Goal: Information Seeking & Learning: Understand process/instructions

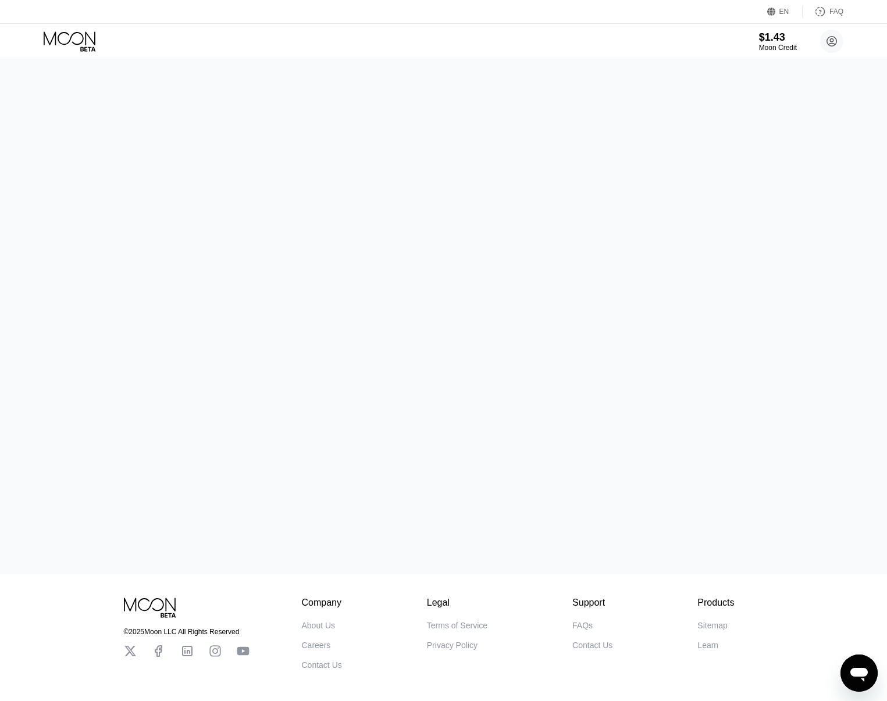
scroll to position [172, 0]
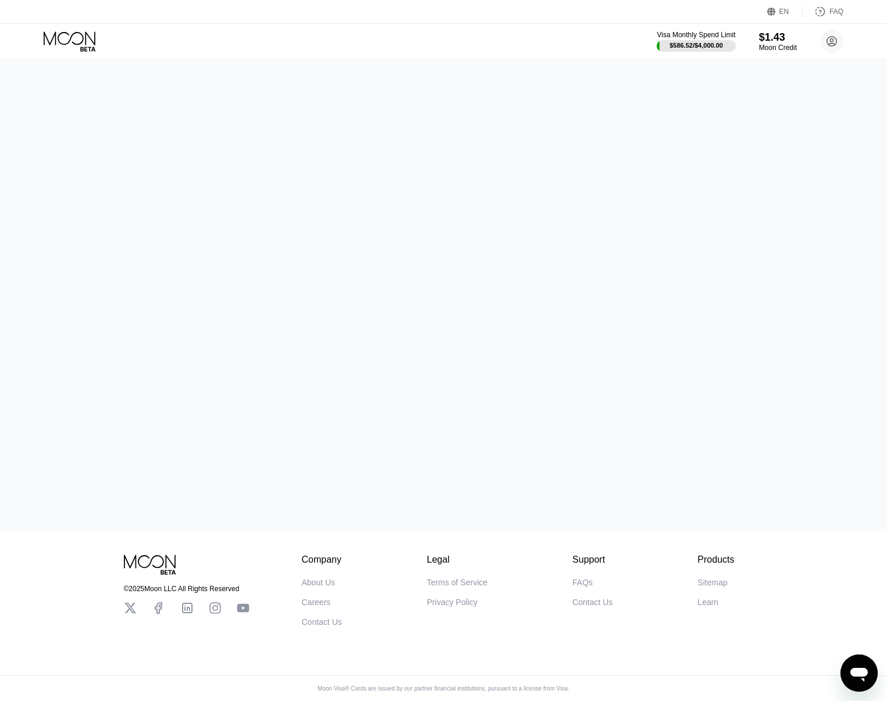
click at [462, 598] on div "Privacy Policy" at bounding box center [452, 602] width 51 height 9
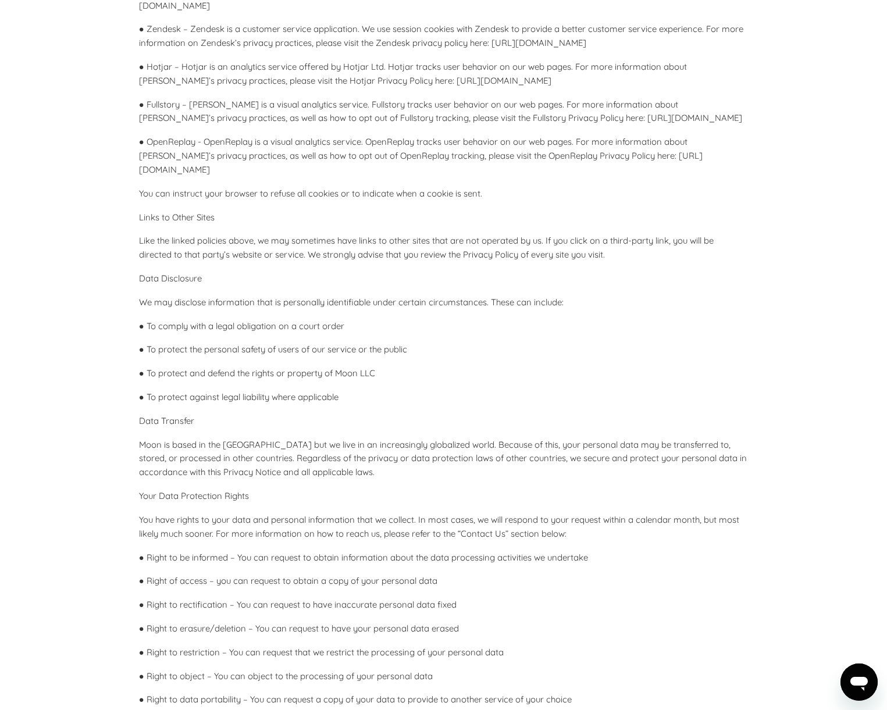
scroll to position [2915, 0]
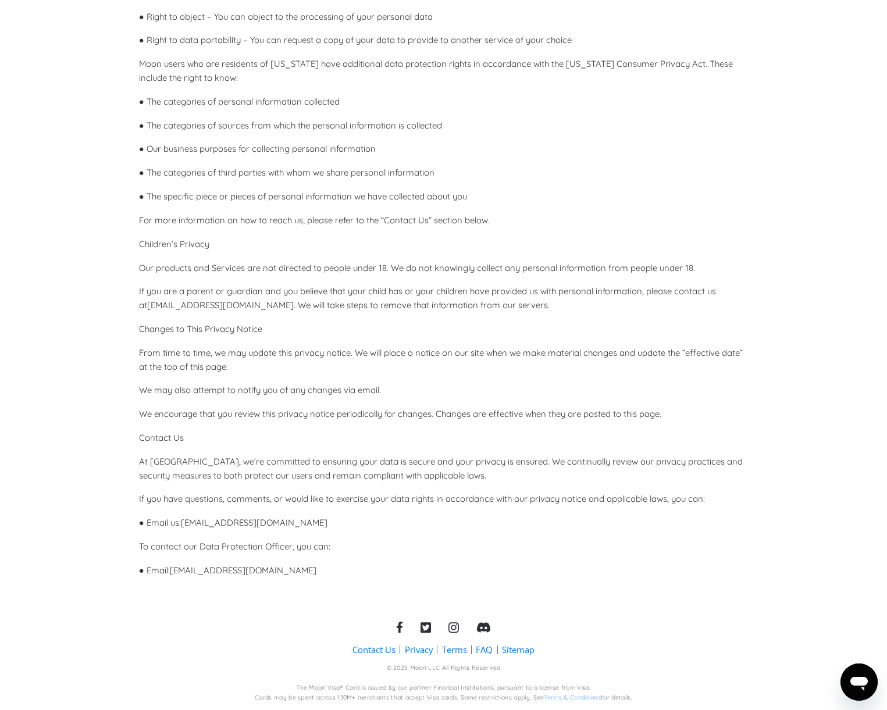
click at [453, 651] on link "Terms" at bounding box center [454, 650] width 25 height 12
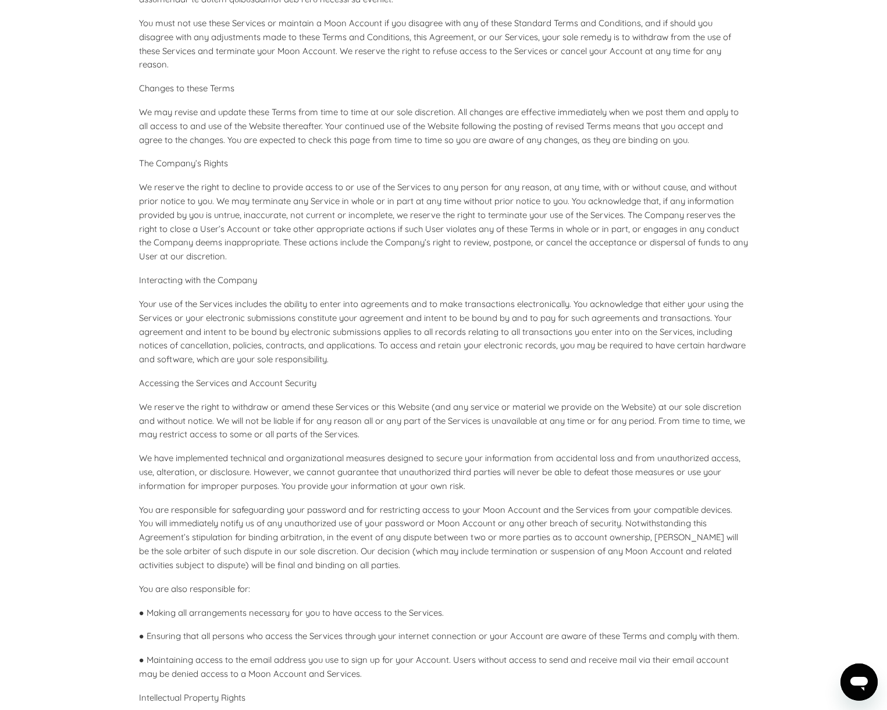
scroll to position [12, 0]
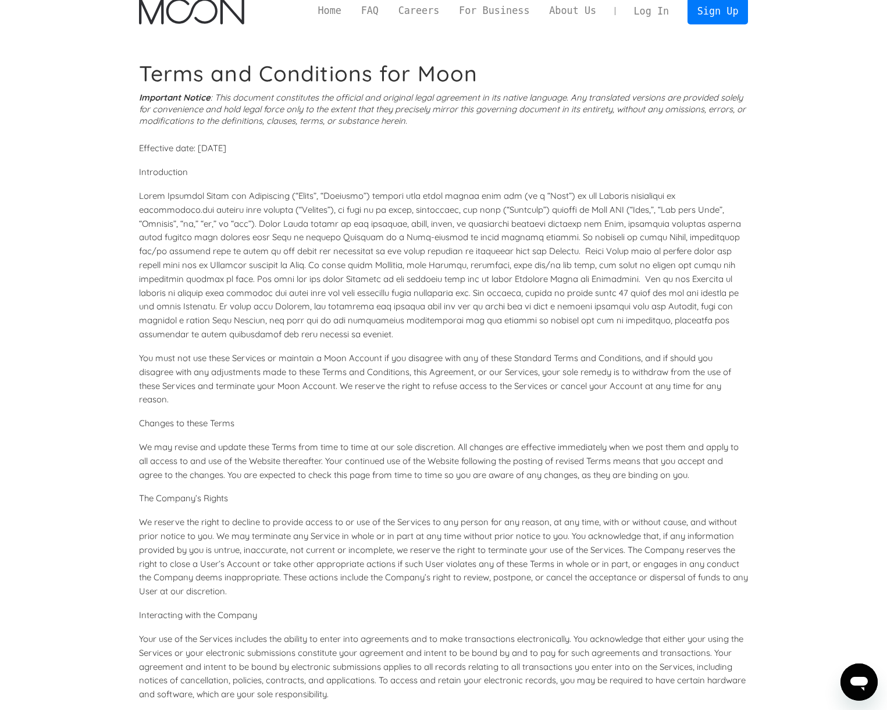
click at [340, 250] on p at bounding box center [443, 265] width 609 height 152
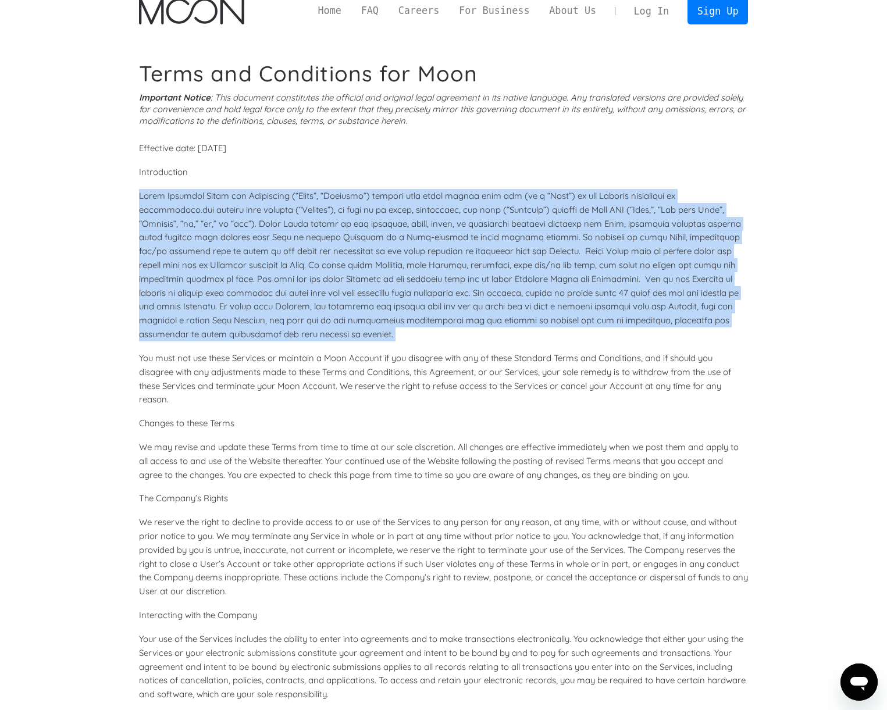
click at [340, 250] on p at bounding box center [443, 265] width 609 height 152
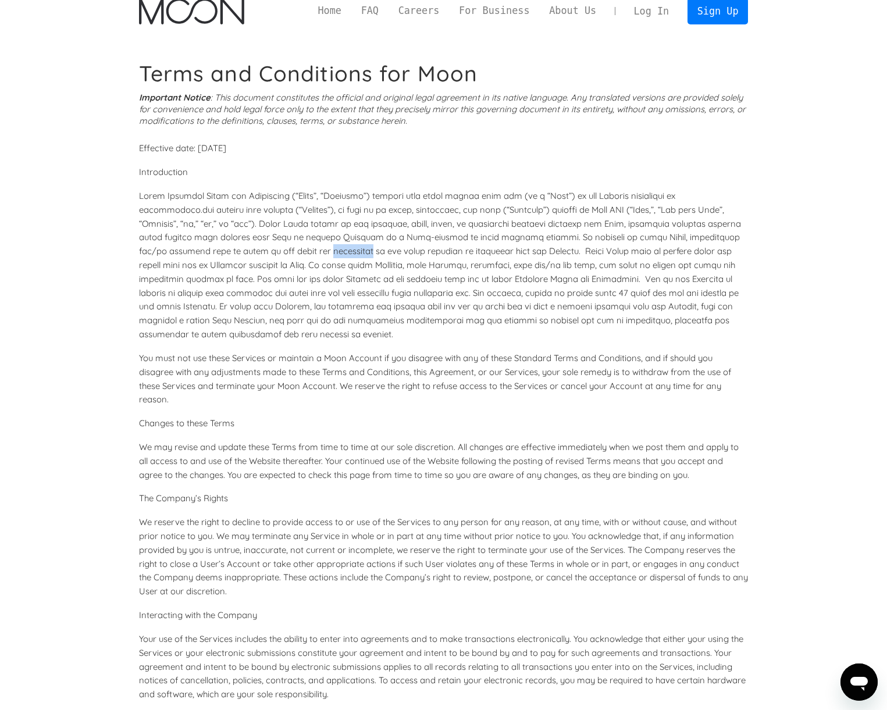
click at [340, 250] on p at bounding box center [443, 265] width 609 height 152
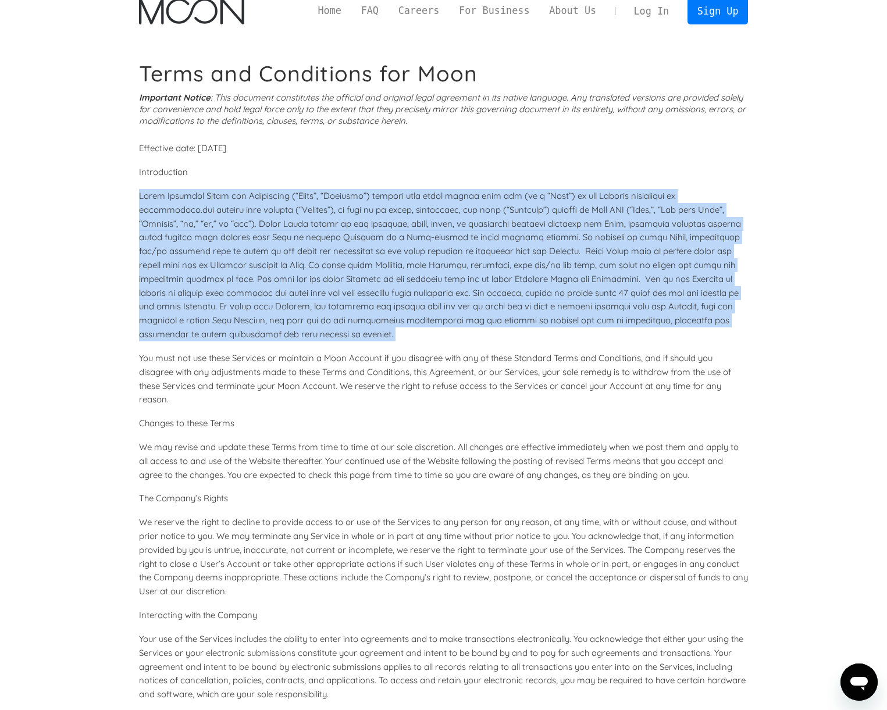
click at [340, 250] on p at bounding box center [443, 265] width 609 height 152
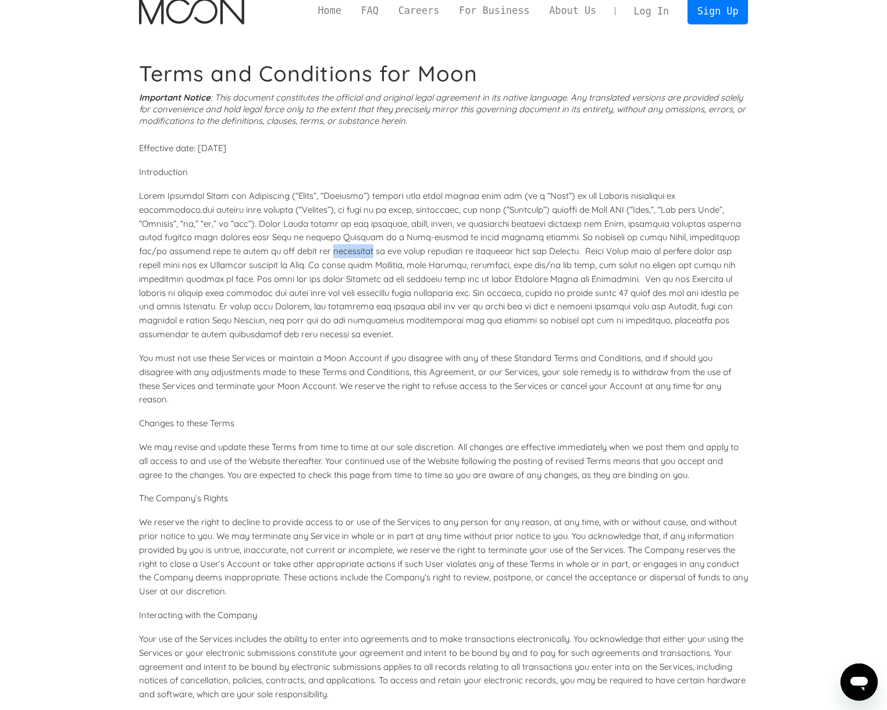
click at [340, 250] on p at bounding box center [443, 265] width 609 height 152
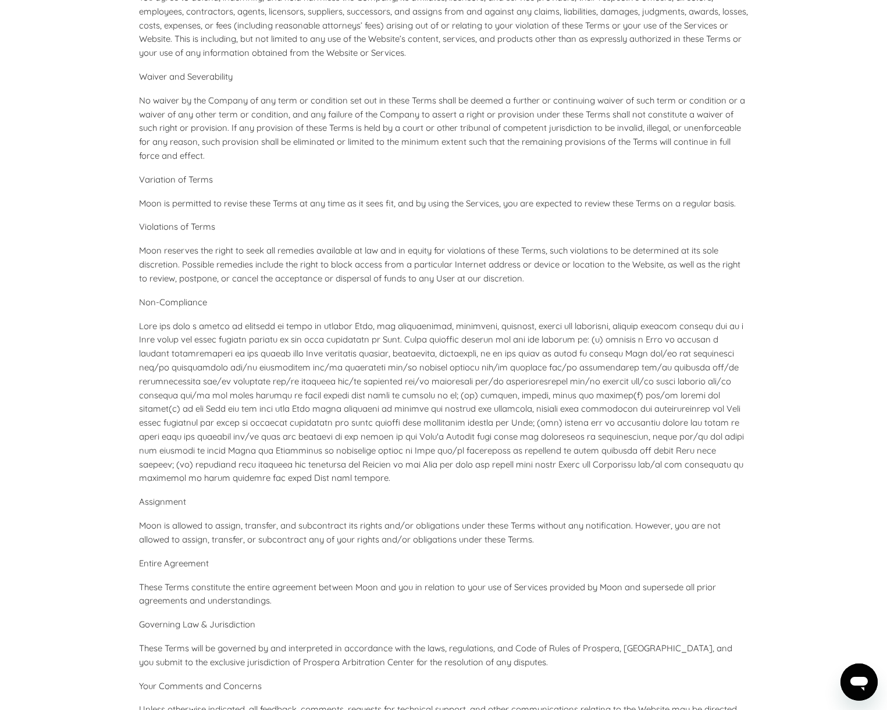
scroll to position [4990, 0]
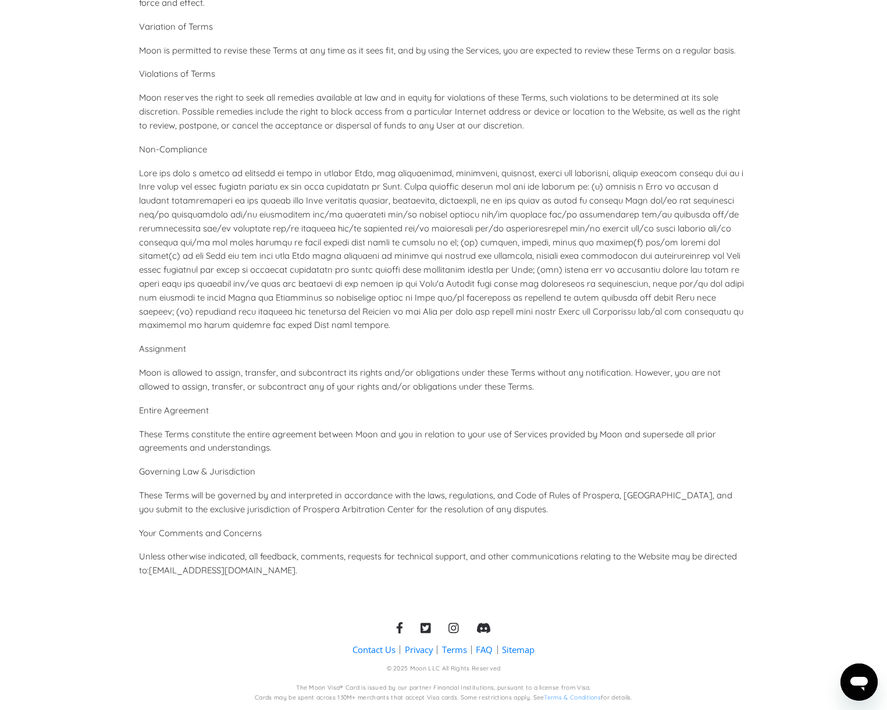
click at [640, 492] on p "These Terms will be governed by and interpreted in accordance with the laws, re…" at bounding box center [443, 503] width 609 height 28
copy p "Honduras"
